Goal: Transaction & Acquisition: Purchase product/service

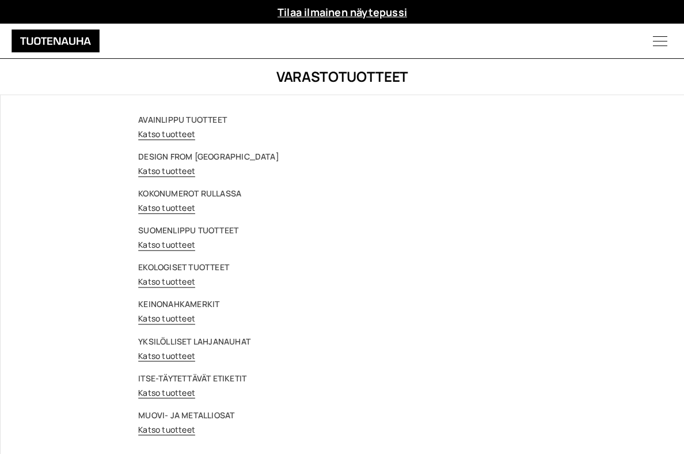
click at [150, 169] on link "Katso tuotteet" at bounding box center [166, 170] width 57 height 11
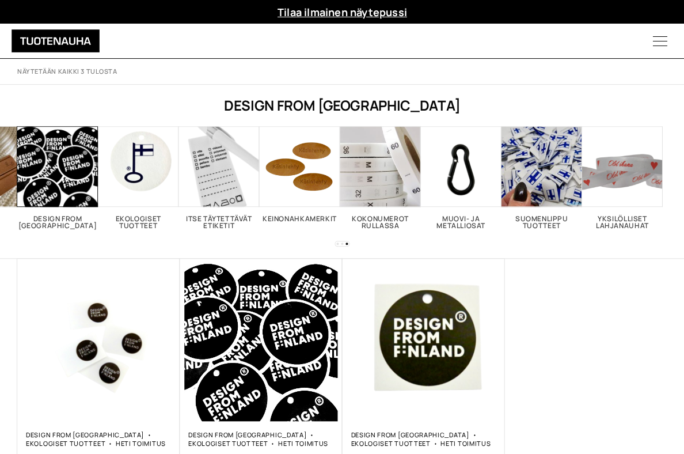
click at [133, 183] on span "Visit product category Ekologiset tuotteet" at bounding box center [138, 166] width 81 height 81
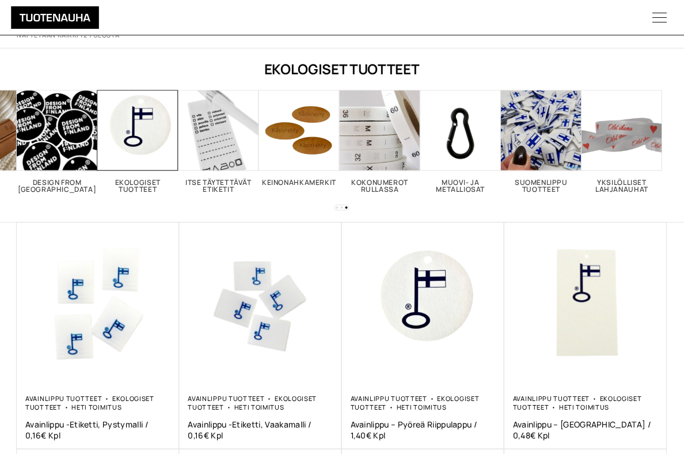
scroll to position [35, 0]
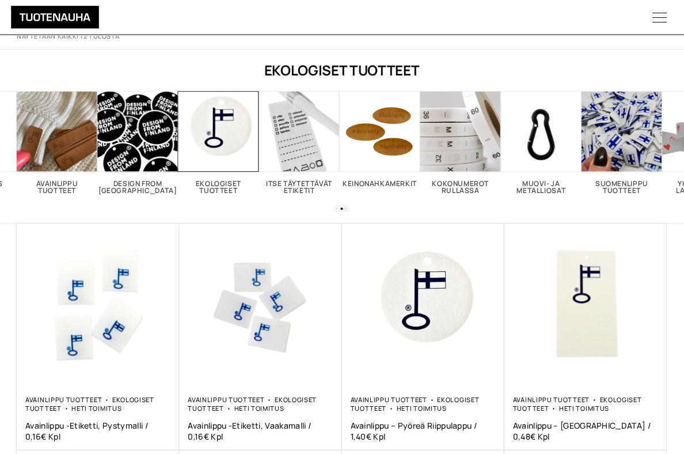
click at [288, 180] on h2 "Itse täytettävät etiketit 2" at bounding box center [299, 187] width 81 height 14
click at [289, 131] on span "Visit product category Itse täytettävät etiketit" at bounding box center [299, 131] width 81 height 81
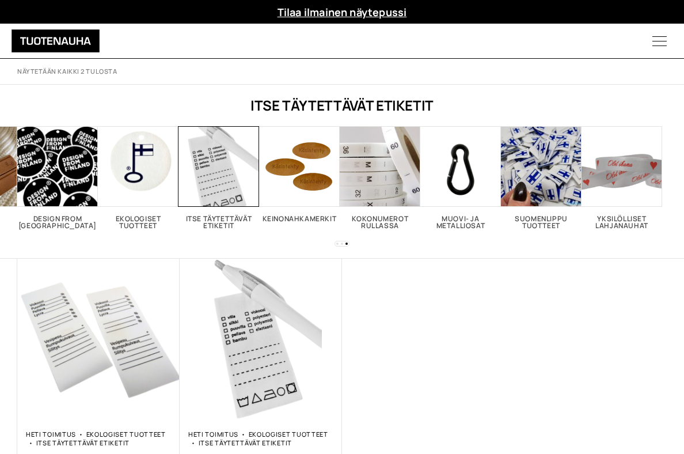
click at [454, 169] on span "Visit product category Muovi- ja metalliosat" at bounding box center [461, 166] width 81 height 81
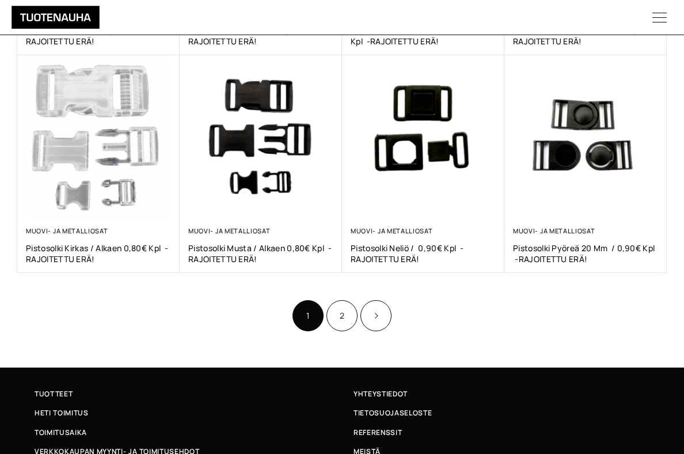
scroll to position [637, 0]
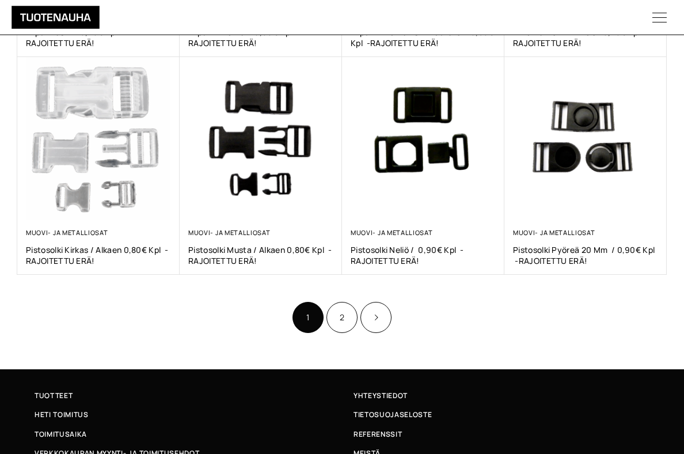
click at [343, 303] on link "2" at bounding box center [342, 317] width 31 height 31
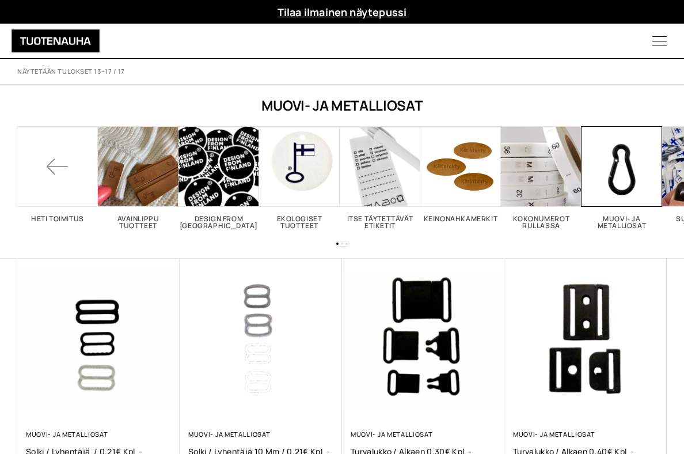
click at [134, 190] on span "Visit product category Avainlippu tuotteet" at bounding box center [138, 166] width 81 height 81
click at [57, 221] on h2 "Heti toimitus" at bounding box center [57, 218] width 81 height 7
click at [59, 162] on span at bounding box center [57, 166] width 81 height 81
click at [56, 165] on span at bounding box center [57, 166] width 81 height 81
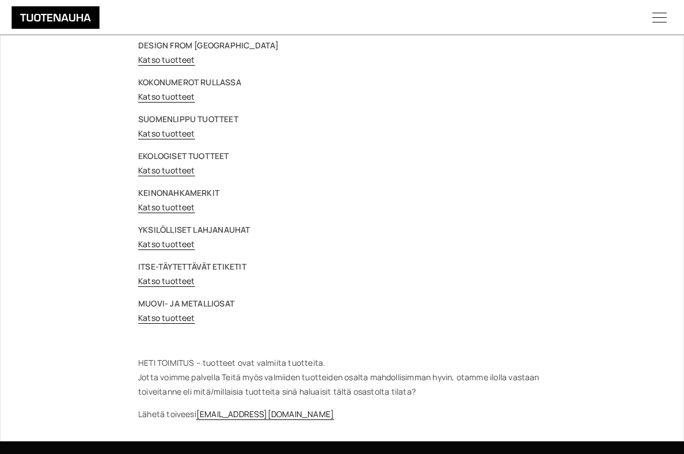
scroll to position [111, 0]
click at [161, 239] on link "Katso tuotteet" at bounding box center [166, 244] width 57 height 11
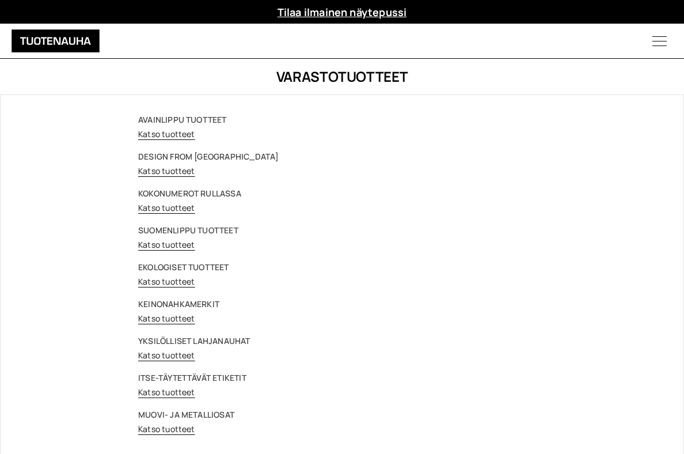
click at [180, 267] on strong "EKOLOGISET TUOTTEET" at bounding box center [183, 267] width 91 height 11
click at [162, 278] on link "Katso tuotteet" at bounding box center [166, 281] width 57 height 11
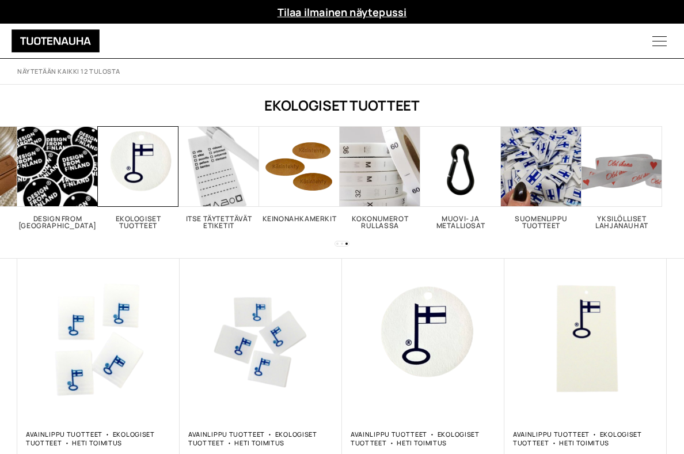
click at [664, 41] on icon "Menu" at bounding box center [659, 41] width 49 height 14
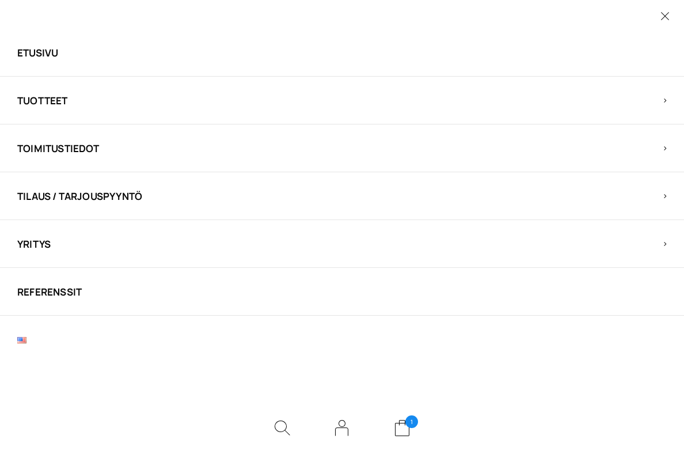
click at [35, 142] on span "Toimitustiedot" at bounding box center [332, 148] width 630 height 13
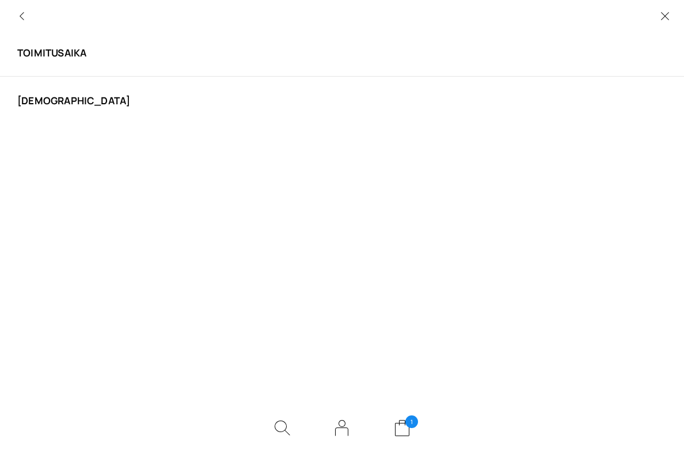
click at [39, 52] on link "Toimitusaika" at bounding box center [332, 52] width 630 height 13
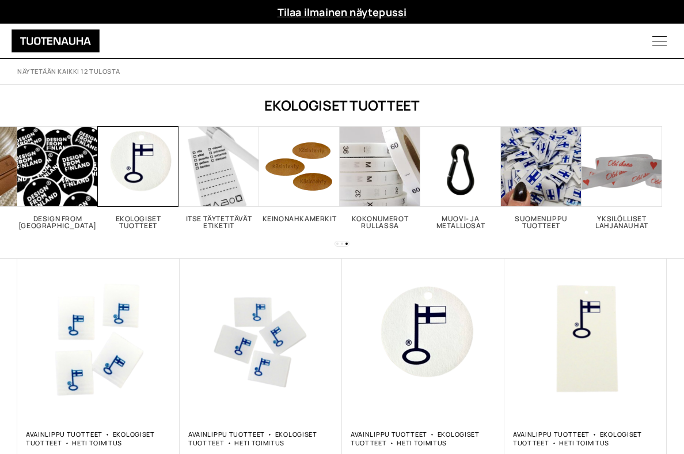
click at [664, 36] on icon "Menu" at bounding box center [659, 41] width 49 height 14
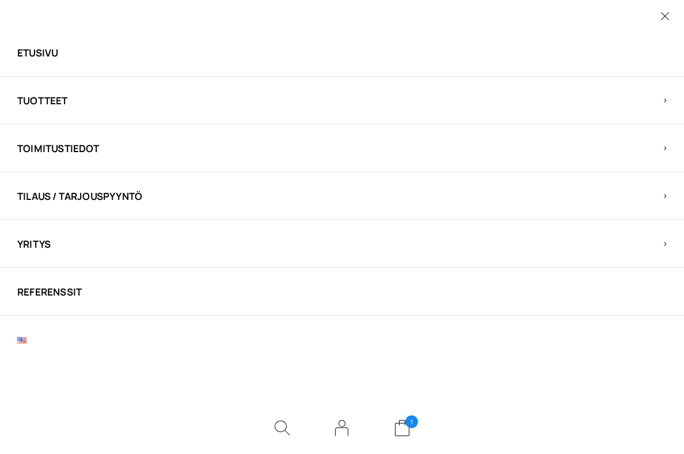
click at [42, 99] on span "Tuotteet" at bounding box center [332, 100] width 630 height 13
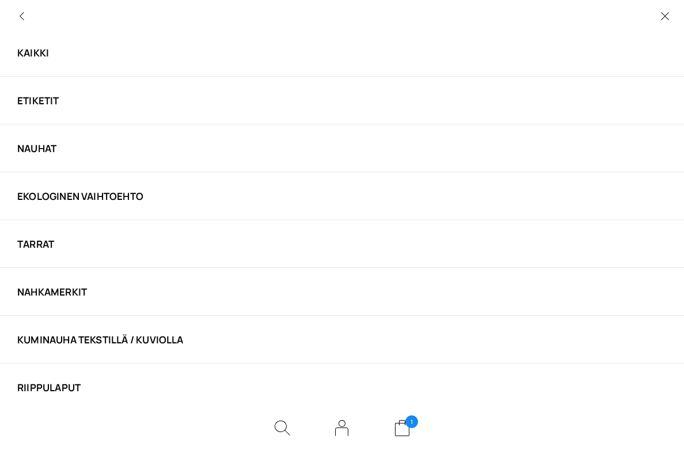
click at [64, 200] on link "Ekologinen vaihtoehto" at bounding box center [332, 196] width 630 height 13
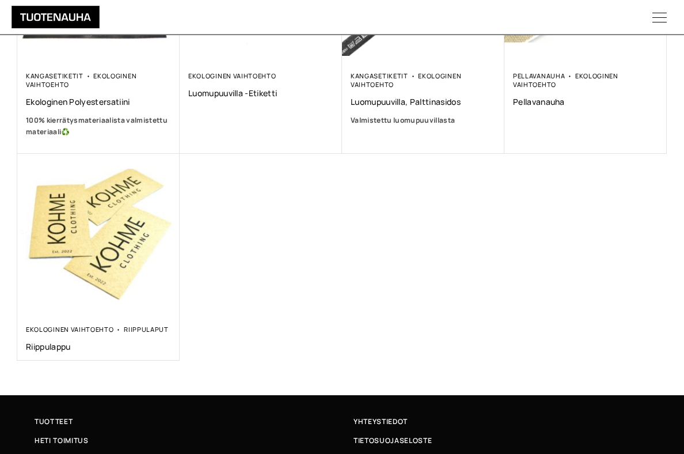
scroll to position [357, 0]
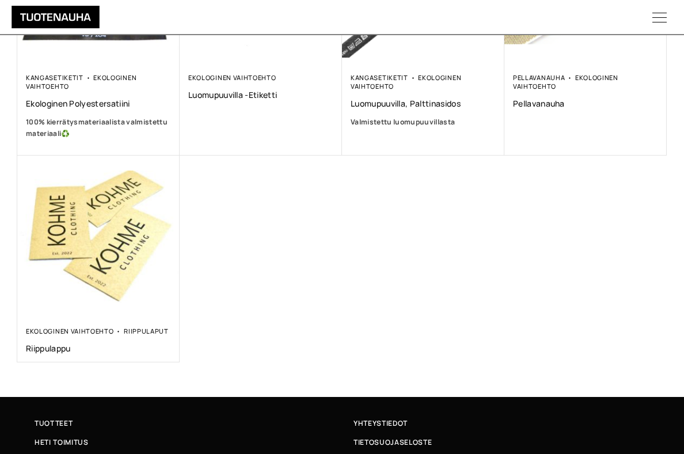
click at [65, 219] on img at bounding box center [98, 237] width 162 height 162
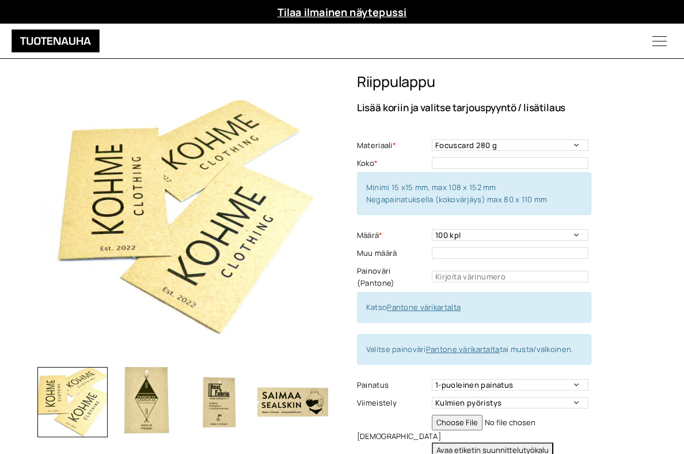
click at [143, 393] on img "button" at bounding box center [146, 402] width 70 height 70
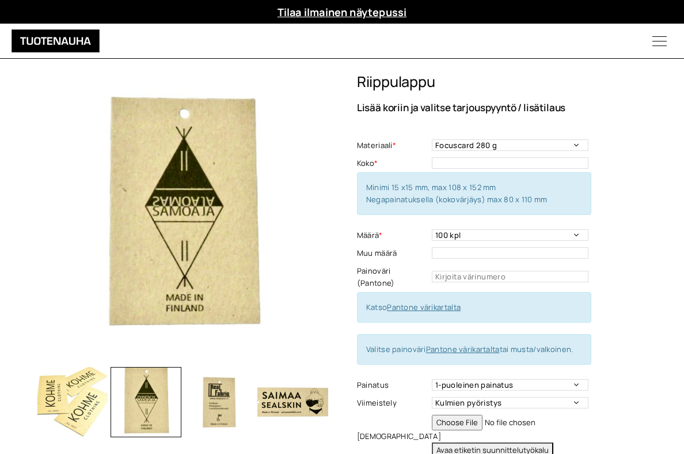
click at [217, 402] on img "button" at bounding box center [219, 402] width 70 height 70
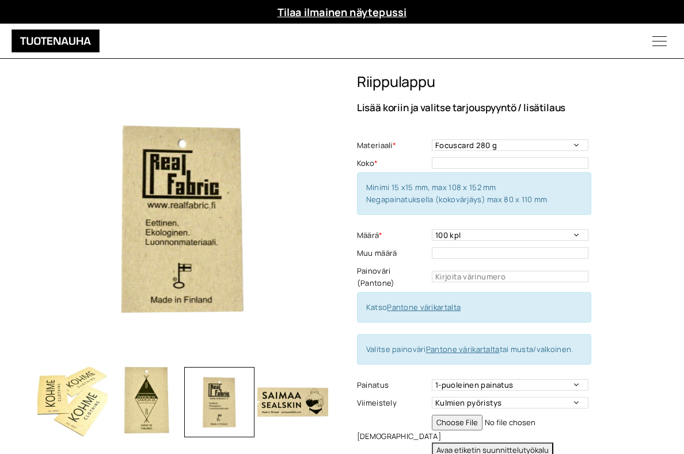
click at [289, 398] on img "button" at bounding box center [293, 402] width 70 height 70
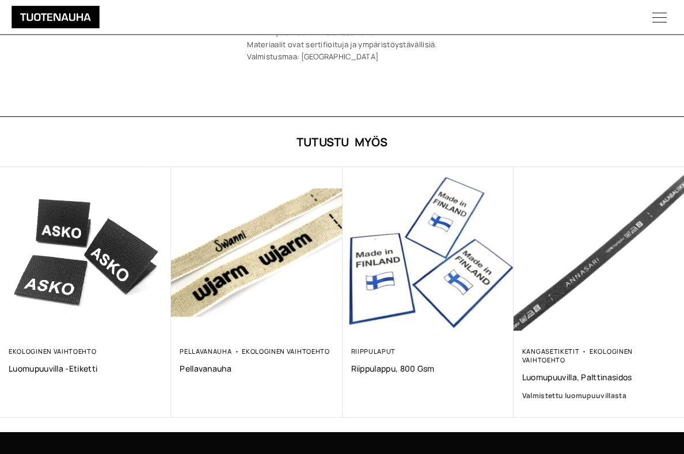
scroll to position [624, 0]
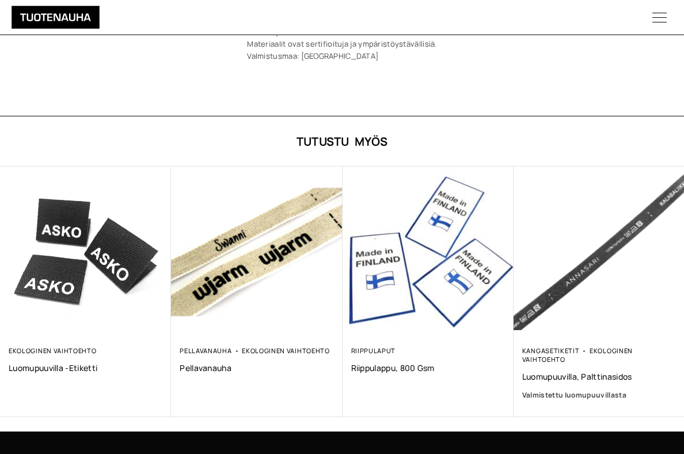
click at [198, 346] on link "Pellavanauha" at bounding box center [206, 350] width 52 height 9
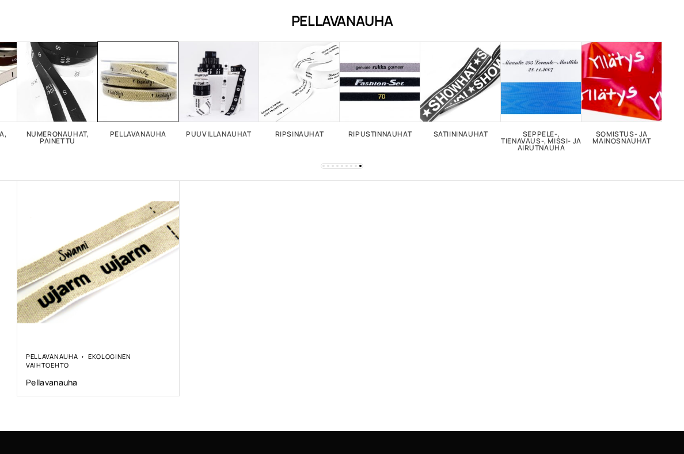
scroll to position [85, 0]
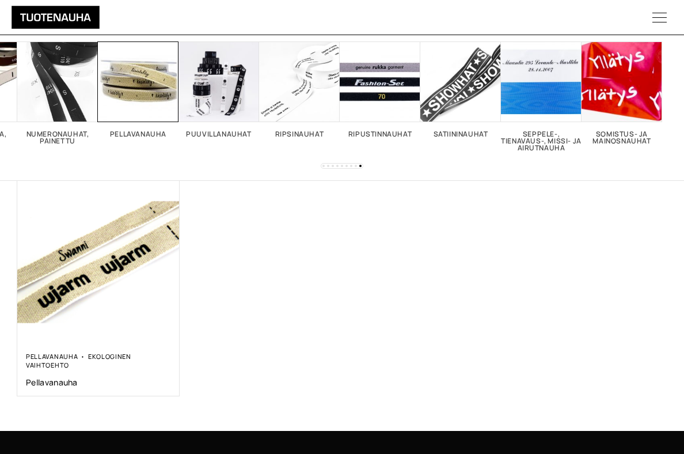
click at [57, 291] on img at bounding box center [98, 262] width 162 height 162
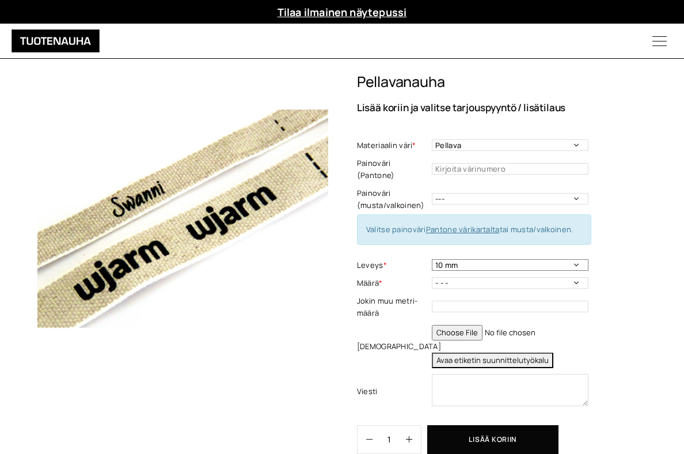
click at [477, 259] on select "10 mm 16 mm 25 mm 40 mm" at bounding box center [510, 265] width 157 height 12
